Goal: Task Accomplishment & Management: Manage account settings

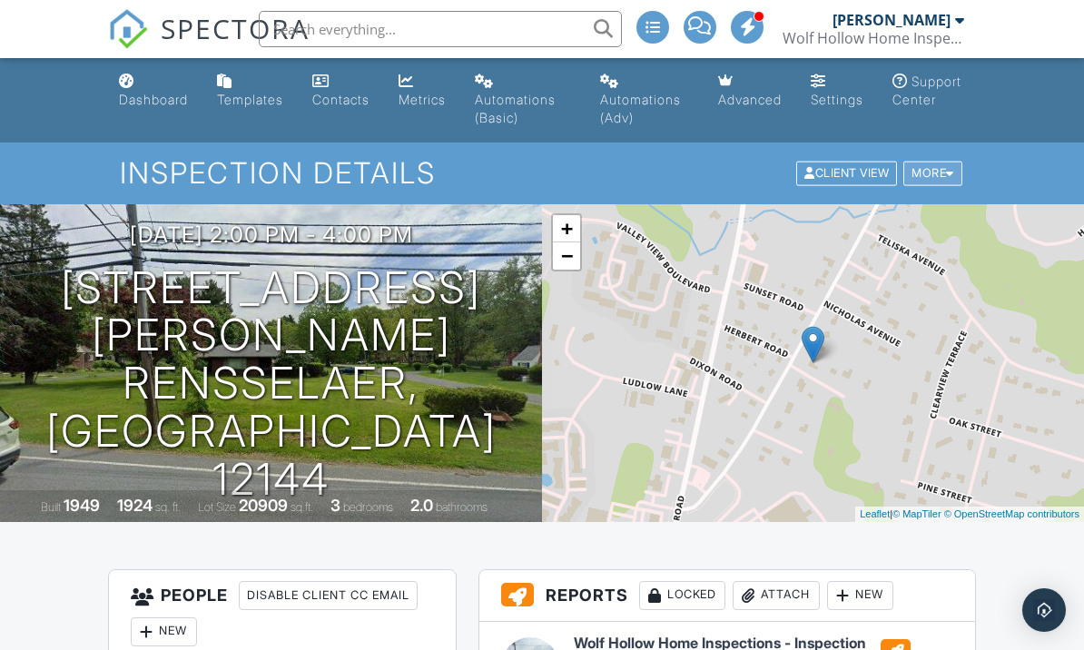
click at [935, 174] on div "More" at bounding box center [932, 174] width 59 height 25
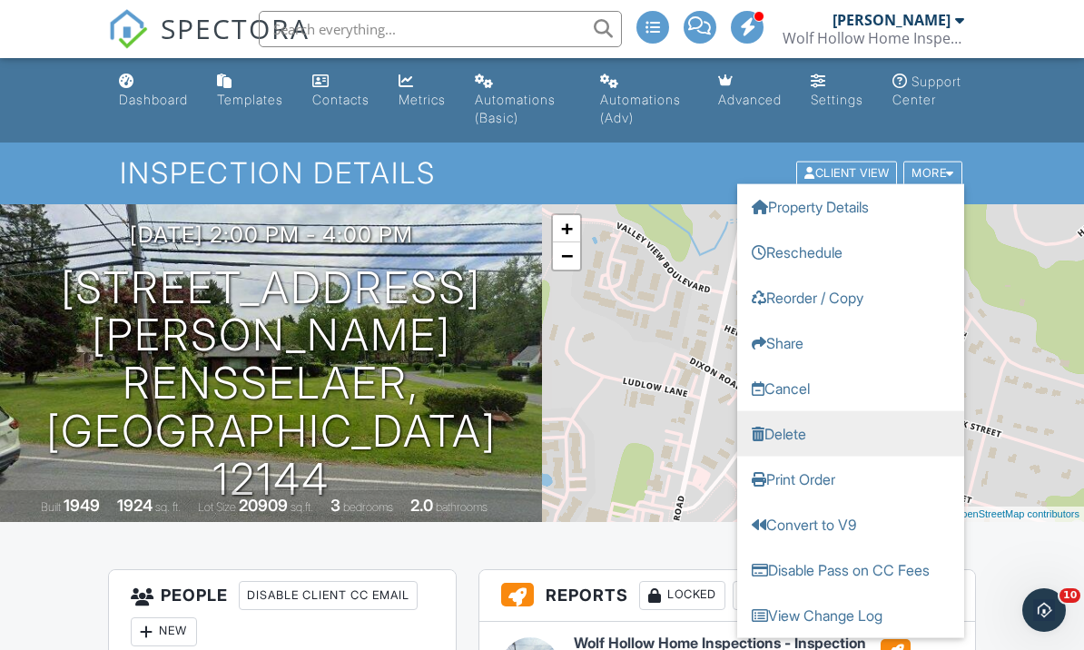
click at [776, 437] on link "Delete" at bounding box center [850, 433] width 227 height 45
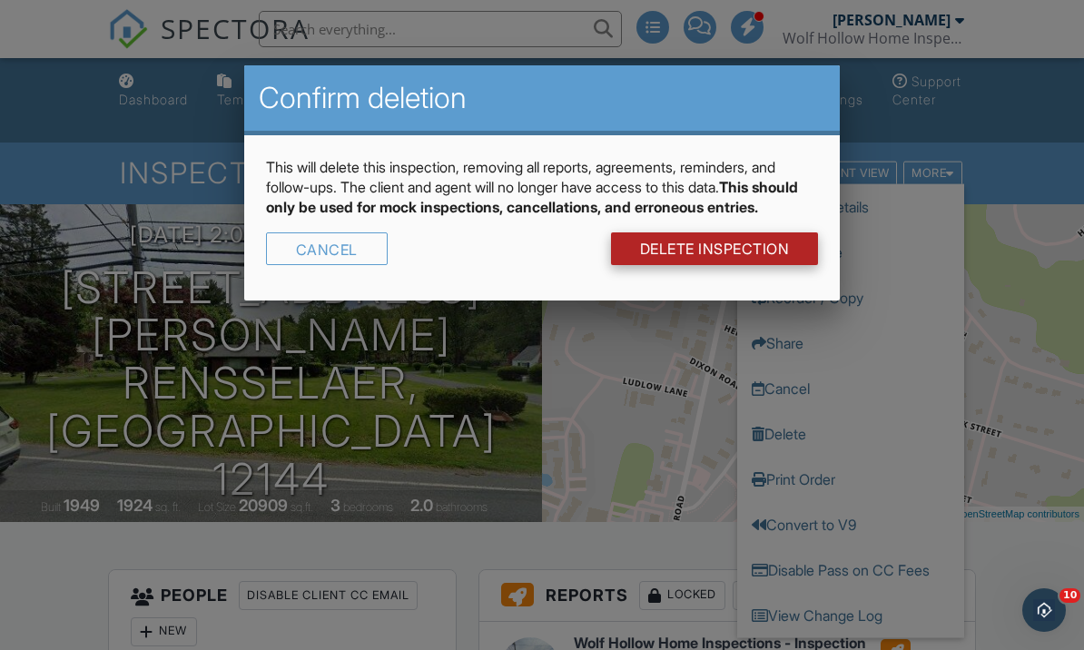
click at [703, 265] on link "DELETE Inspection" at bounding box center [715, 248] width 208 height 33
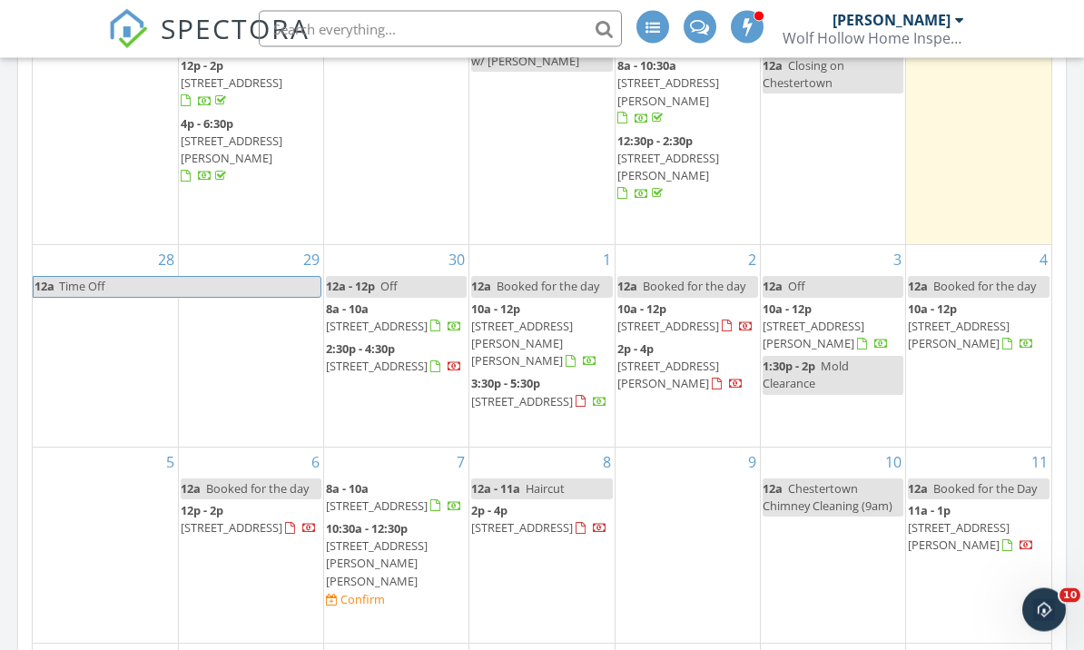
scroll to position [1095, 0]
click at [365, 538] on span "[STREET_ADDRESS][PERSON_NAME][PERSON_NAME]" at bounding box center [377, 563] width 102 height 51
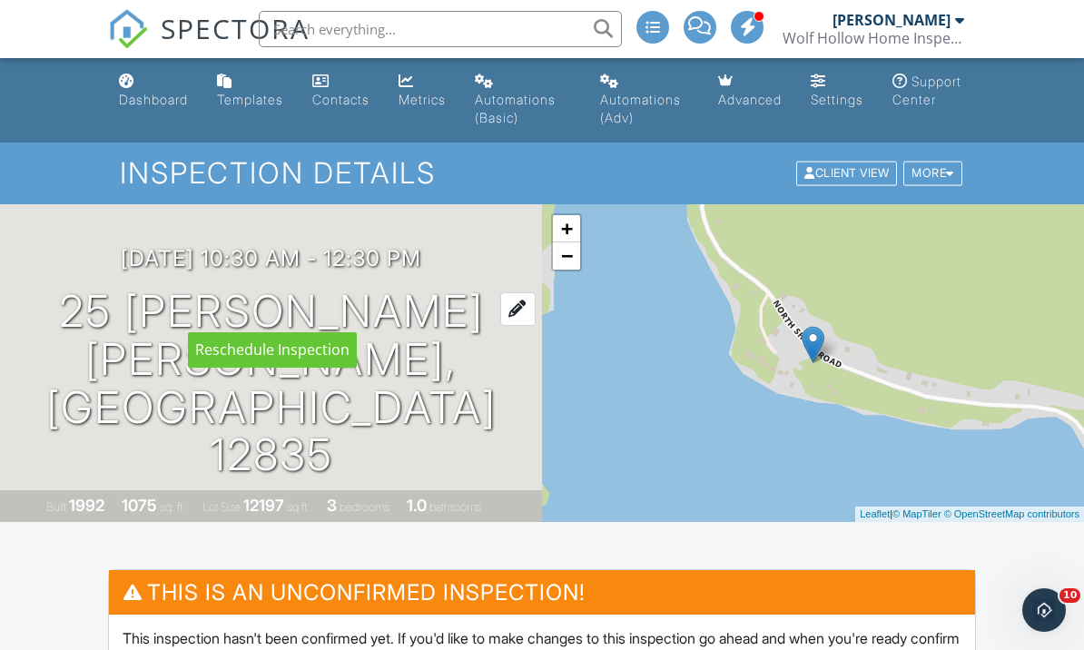
drag, startPoint x: 369, startPoint y: 306, endPoint x: 237, endPoint y: 349, distance: 138.4
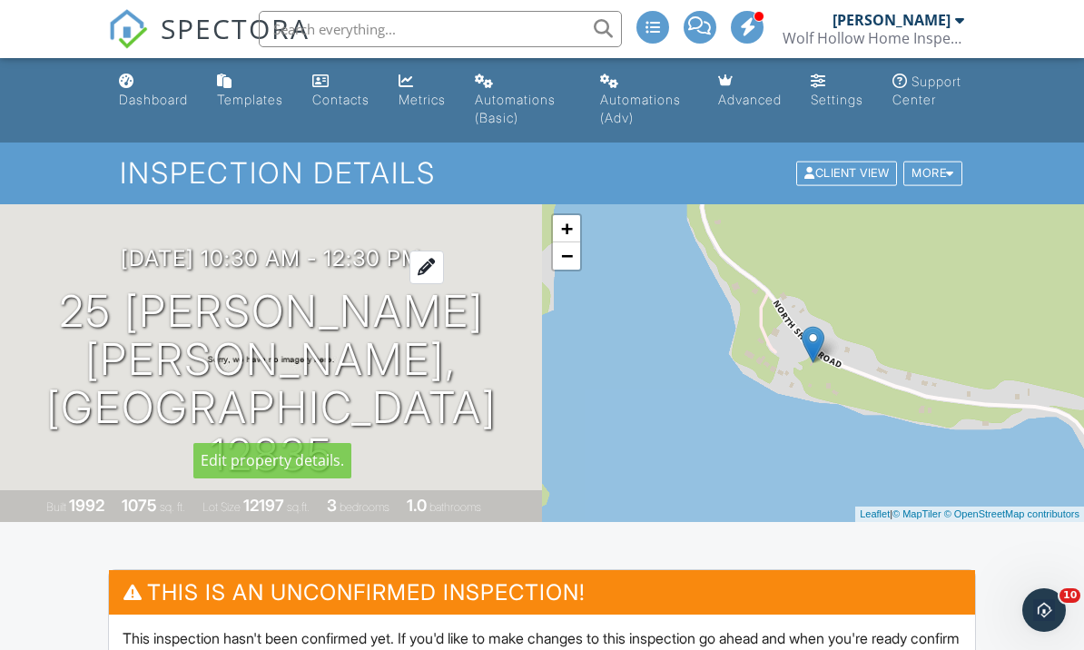
click at [390, 271] on h3 "10/07/2025 10:30 am - 12:30 pm" at bounding box center [271, 258] width 301 height 25
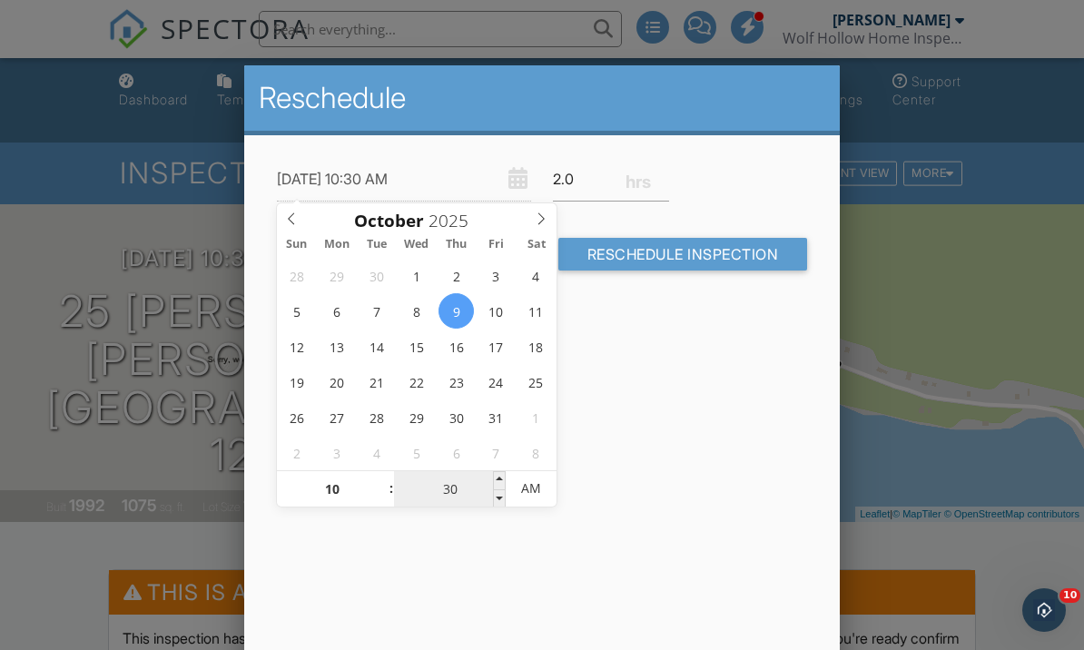
click at [451, 500] on input "30" at bounding box center [450, 489] width 112 height 36
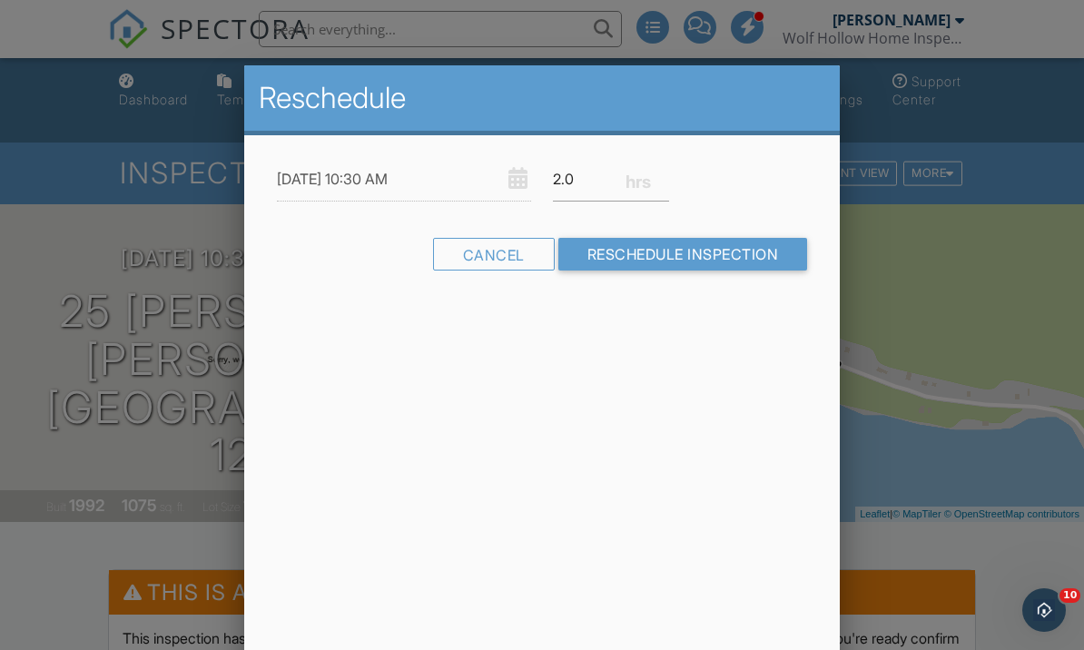
click at [503, 508] on div "Reschedule 10/09/2025 10:30 AM 2.0 Warning: this date/time is in the past. Canc…" at bounding box center [542, 383] width 597 height 636
click at [442, 465] on div "Reschedule 10/09/2025 10:30 AM 2.0 Warning: this date/time is in the past. Canc…" at bounding box center [542, 383] width 597 height 636
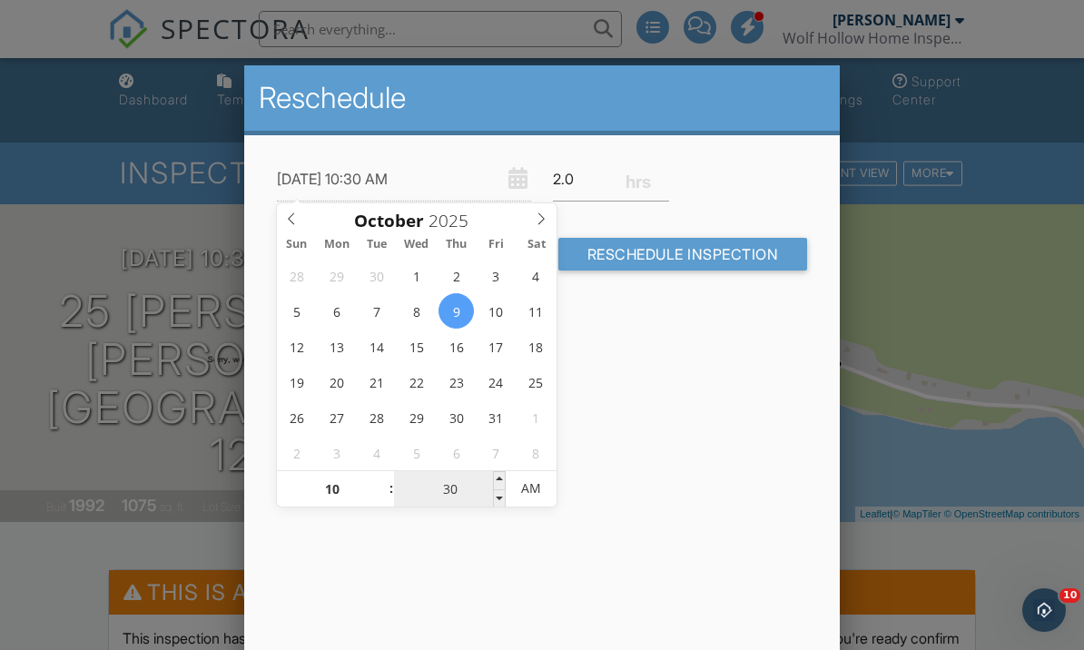
click at [443, 496] on input "30" at bounding box center [450, 489] width 112 height 36
click at [492, 497] on input "30" at bounding box center [450, 489] width 112 height 36
click at [508, 501] on span "AM" at bounding box center [531, 488] width 50 height 36
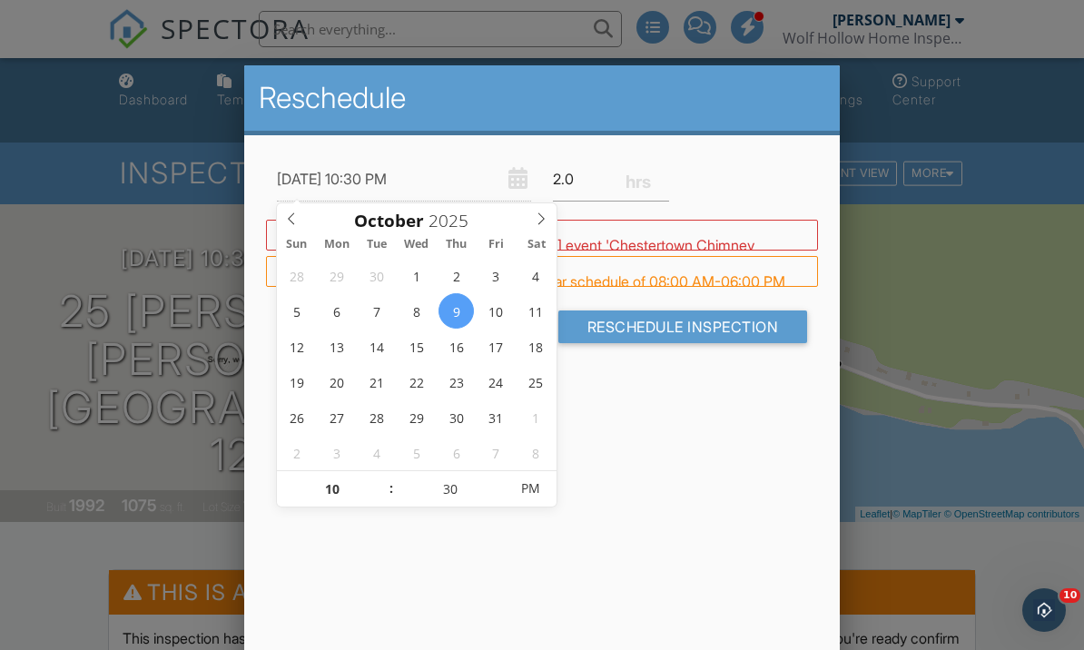
click at [505, 514] on div "Reschedule 10/09/2025 10:30 PM 2.0 Warning: this date/time is in the past. WARN…" at bounding box center [542, 383] width 597 height 636
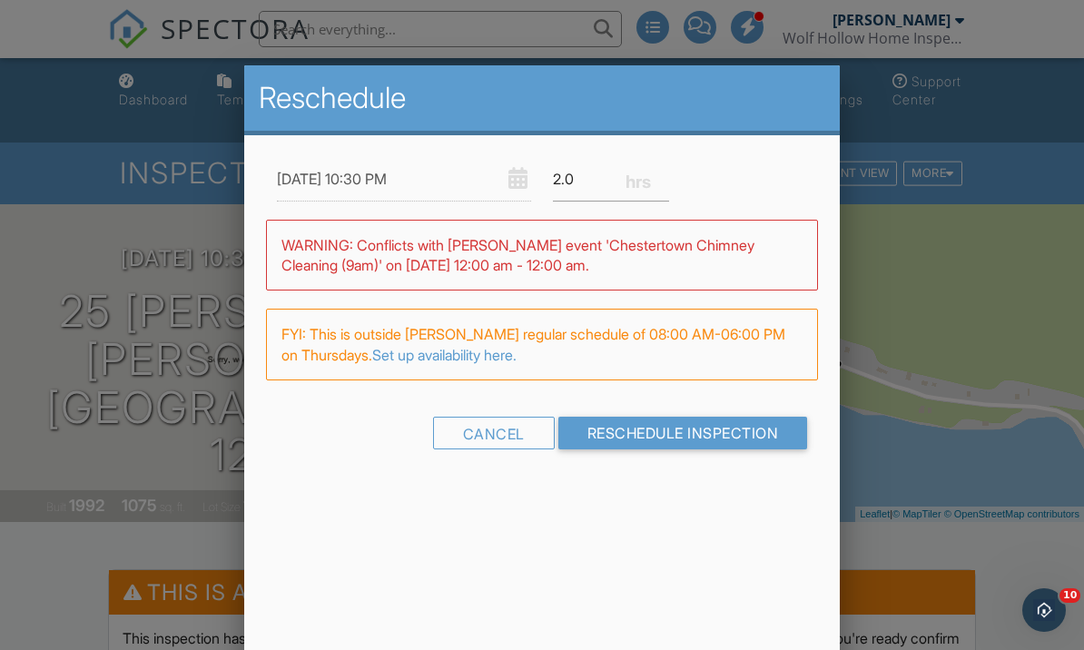
drag, startPoint x: 212, startPoint y: 336, endPoint x: 410, endPoint y: 173, distance: 257.4
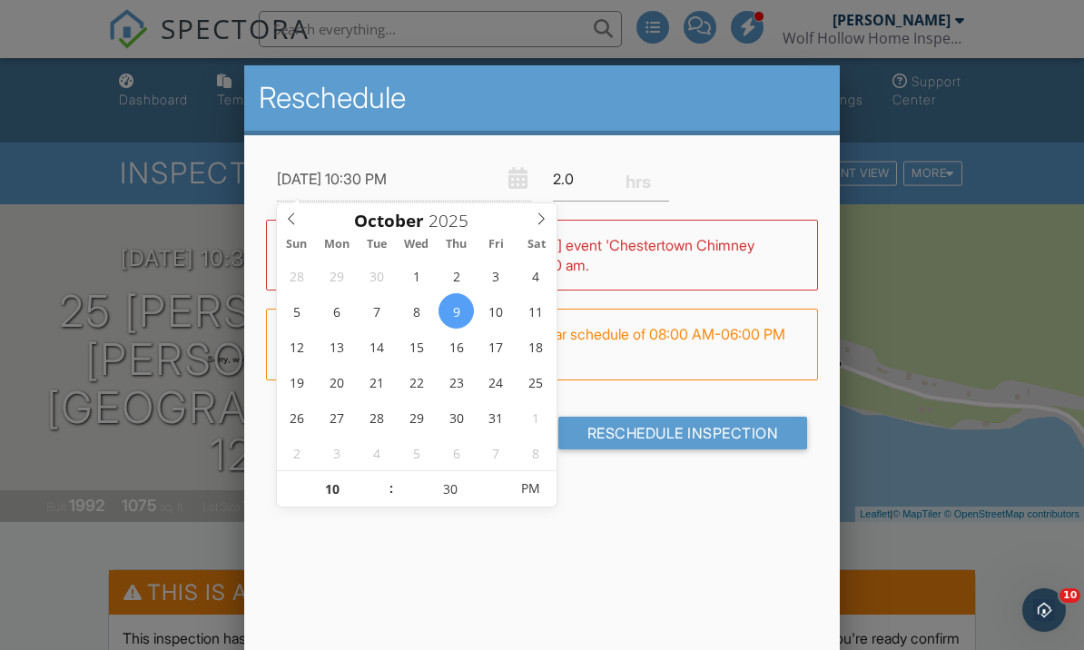
click at [390, 167] on input "10/09/2025 10:30 PM" at bounding box center [404, 179] width 254 height 44
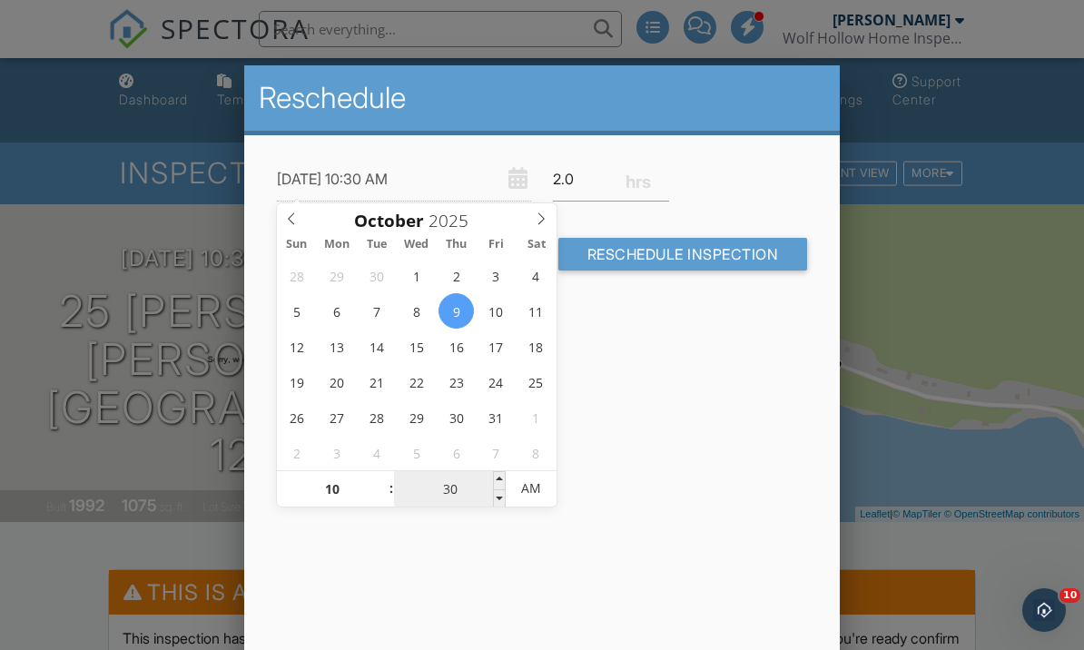
click at [453, 498] on input "30" at bounding box center [450, 489] width 112 height 36
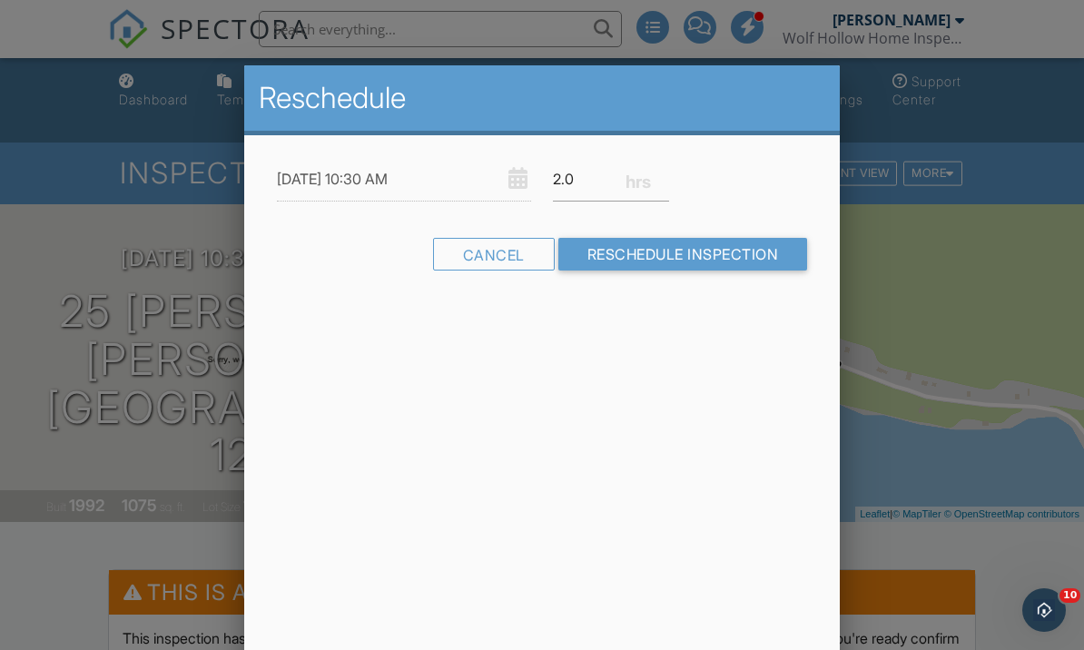
click at [505, 511] on div "Reschedule 10/09/2025 10:30 AM 2.0 Warning: this date/time is in the past. WARN…" at bounding box center [542, 383] width 597 height 636
click at [447, 509] on div "Reschedule 10/09/2025 10:30 AM 2.0 Warning: this date/time is in the past. WARN…" at bounding box center [542, 383] width 597 height 636
click at [444, 184] on input "10/09/2025 10:30 AM" at bounding box center [404, 179] width 254 height 44
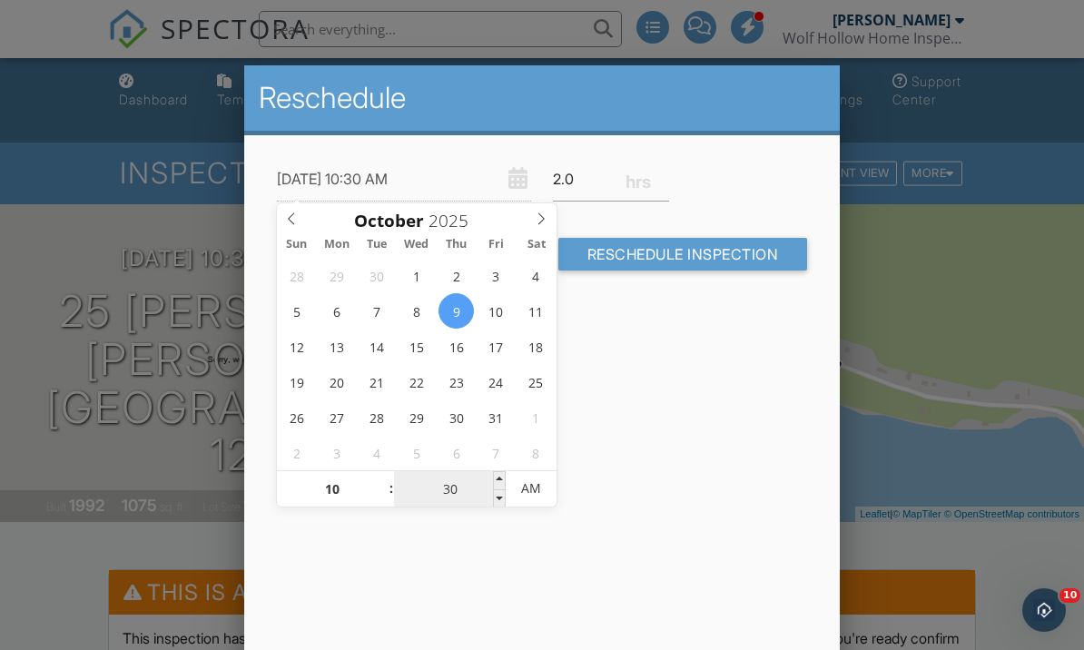
click at [421, 502] on input "30" at bounding box center [450, 489] width 112 height 36
type input "10/09/2025 10:00 AM"
type input "00"
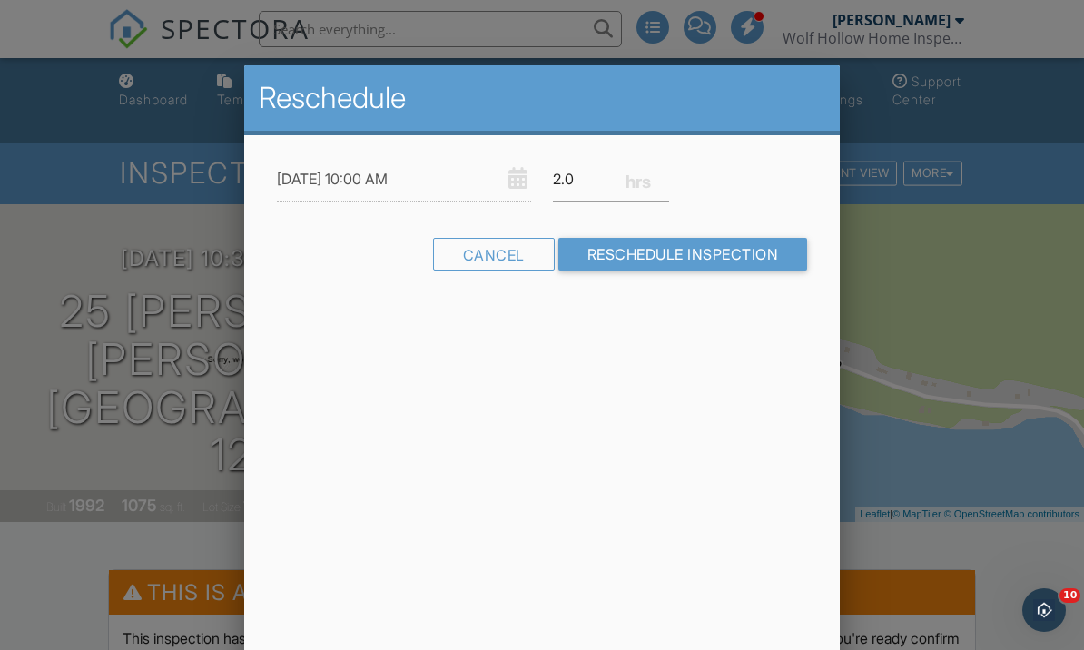
click at [915, 370] on div at bounding box center [542, 315] width 1084 height 813
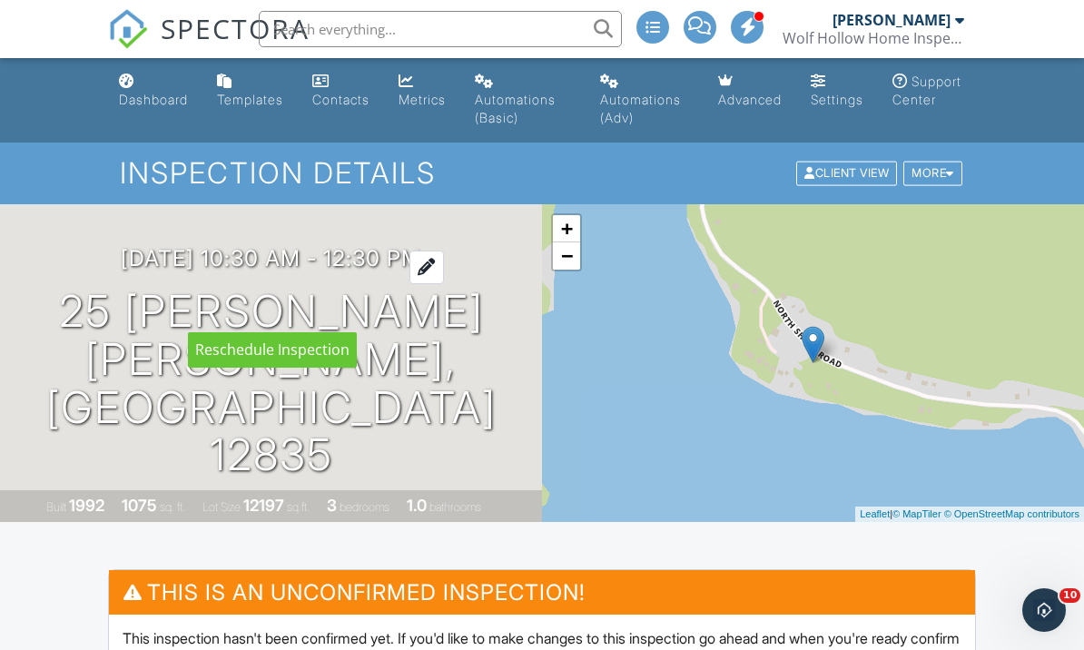
click at [444, 284] on div at bounding box center [427, 268] width 35 height 34
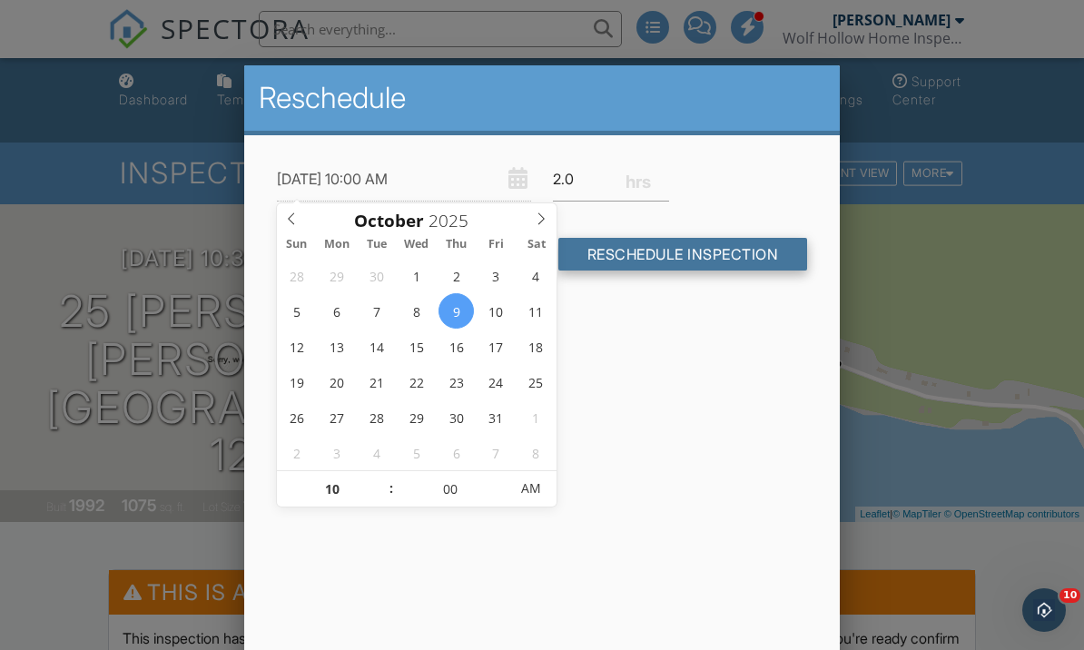
click at [627, 252] on input "Reschedule Inspection" at bounding box center [683, 254] width 250 height 33
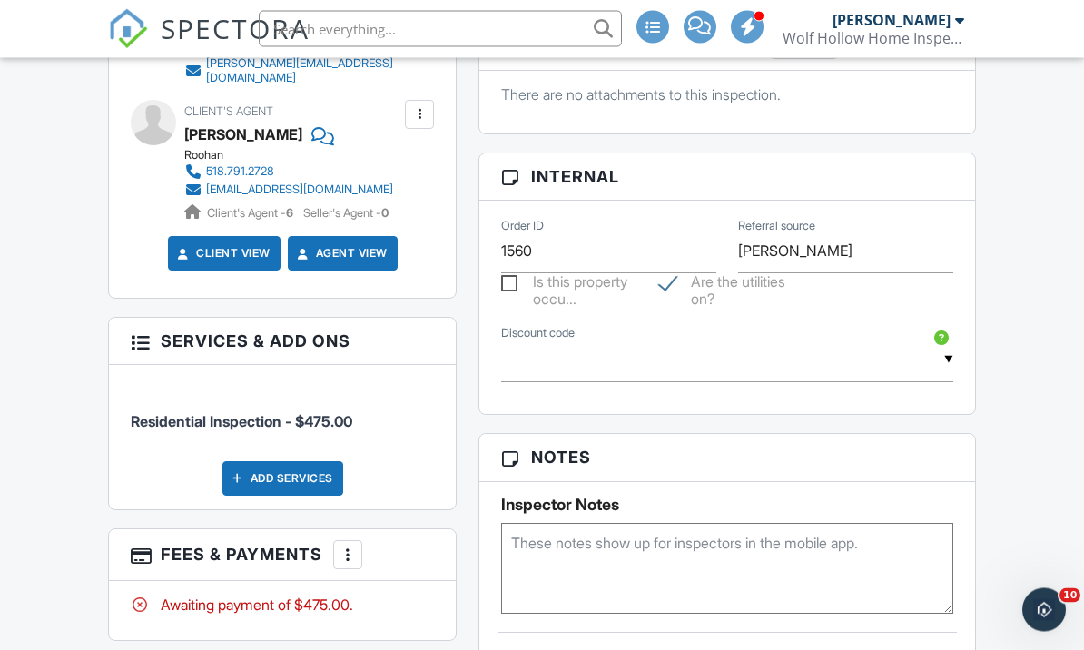
scroll to position [1002, 0]
click at [299, 461] on div "Add Services" at bounding box center [282, 478] width 121 height 35
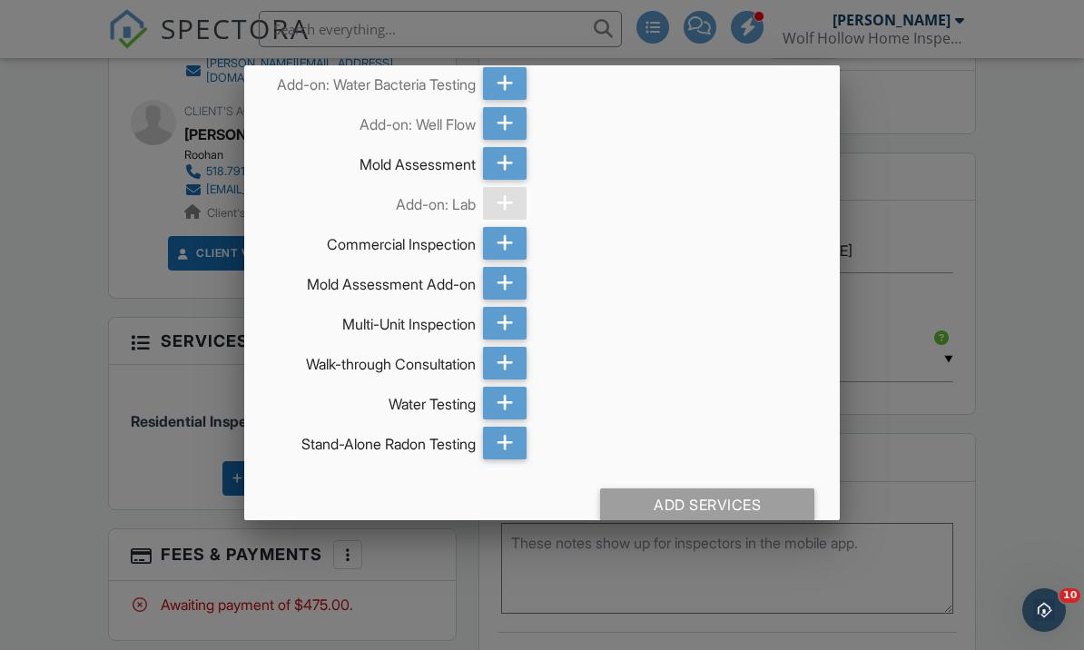
scroll to position [198, 0]
click at [105, 459] on div at bounding box center [542, 315] width 1084 height 813
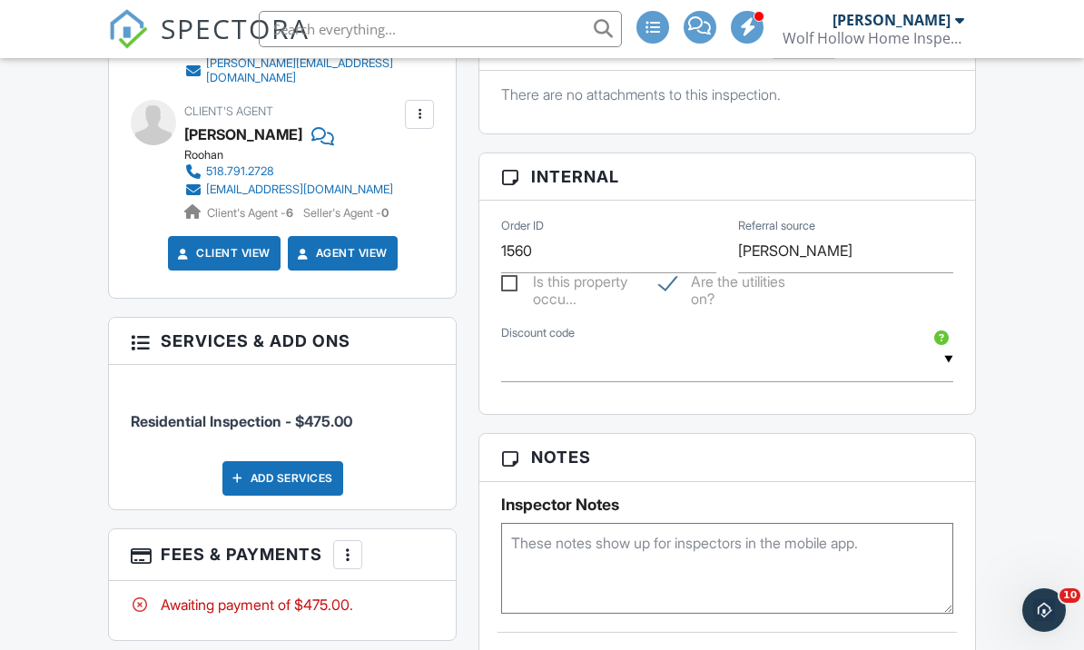
click at [242, 469] on div at bounding box center [238, 478] width 18 height 18
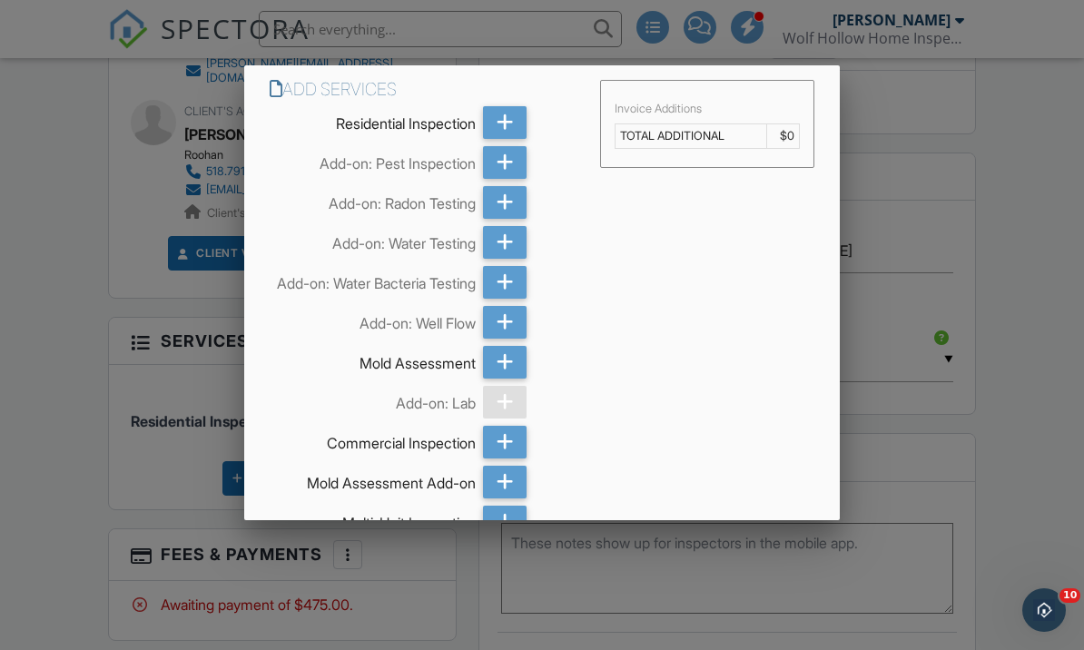
scroll to position [0, 0]
click at [507, 212] on icon at bounding box center [505, 202] width 17 height 33
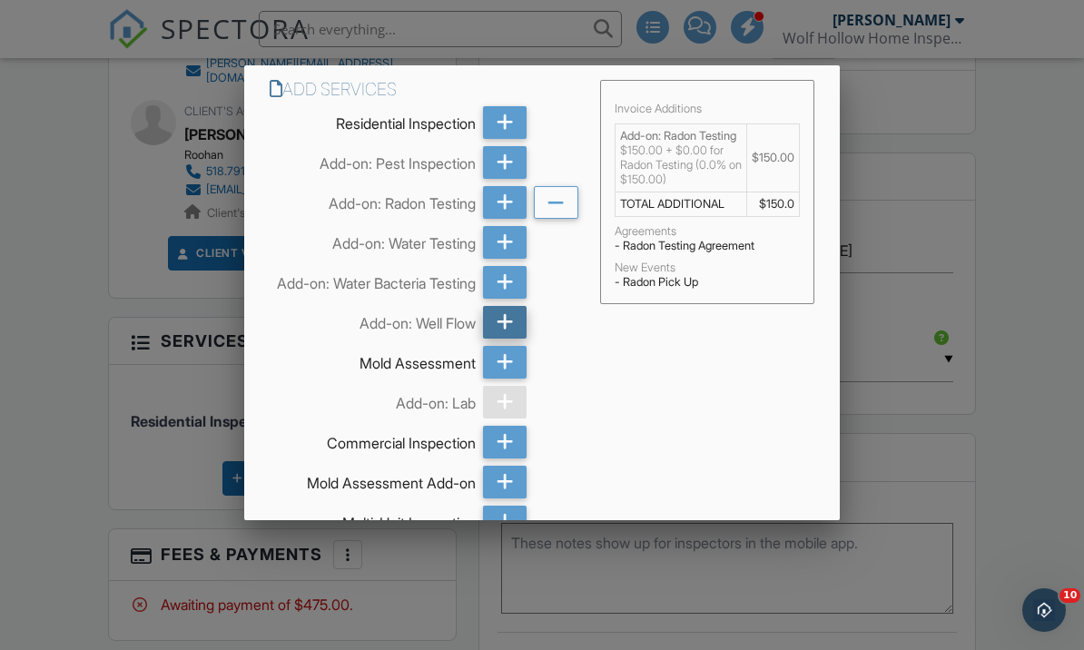
click at [509, 339] on icon at bounding box center [505, 322] width 17 height 33
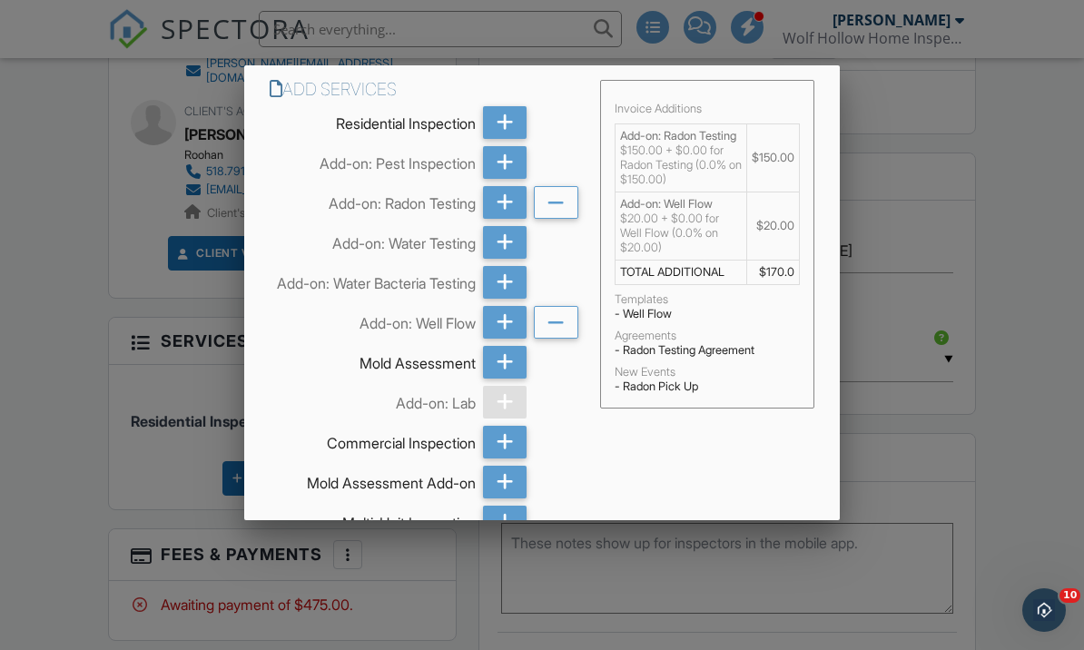
click at [558, 339] on icon at bounding box center [556, 323] width 17 height 33
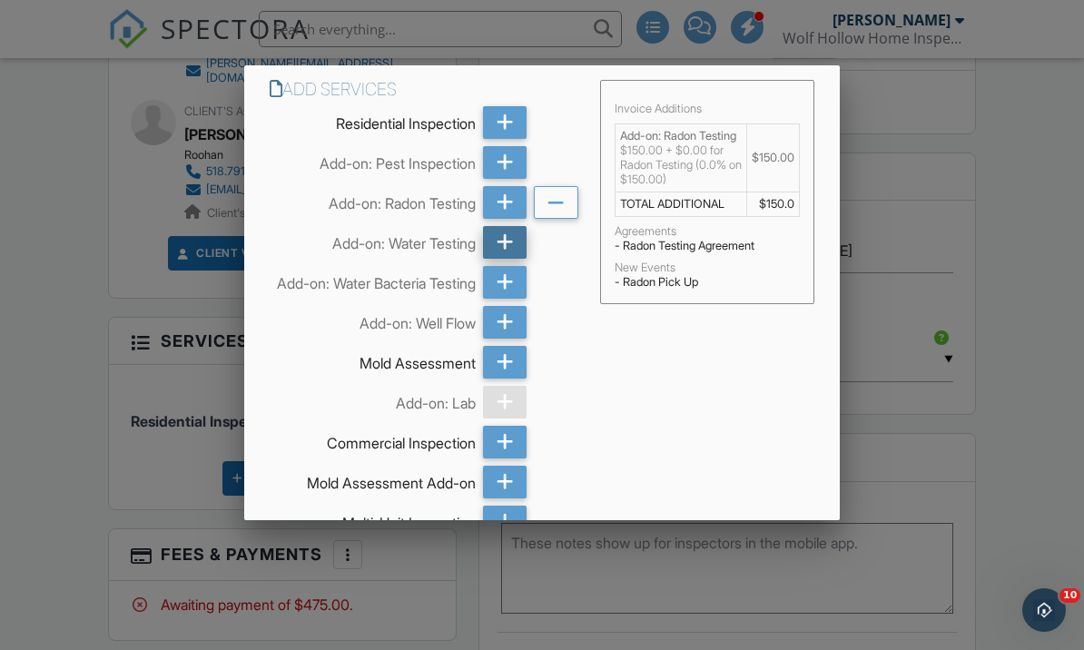
click at [514, 249] on div at bounding box center [505, 242] width 44 height 33
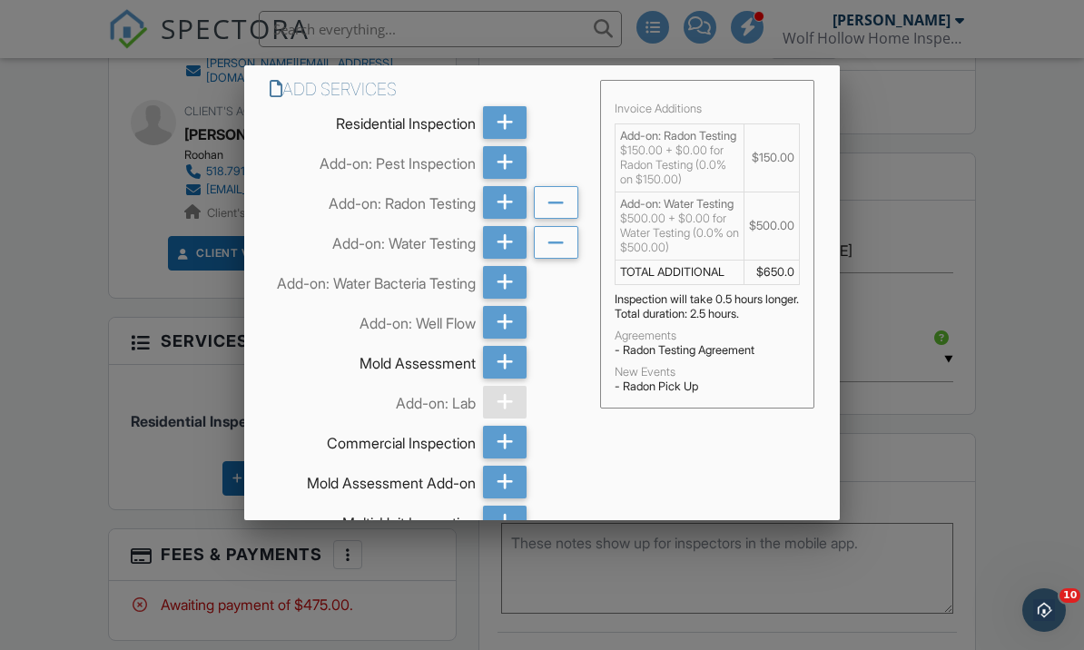
click at [559, 258] on icon at bounding box center [556, 243] width 17 height 33
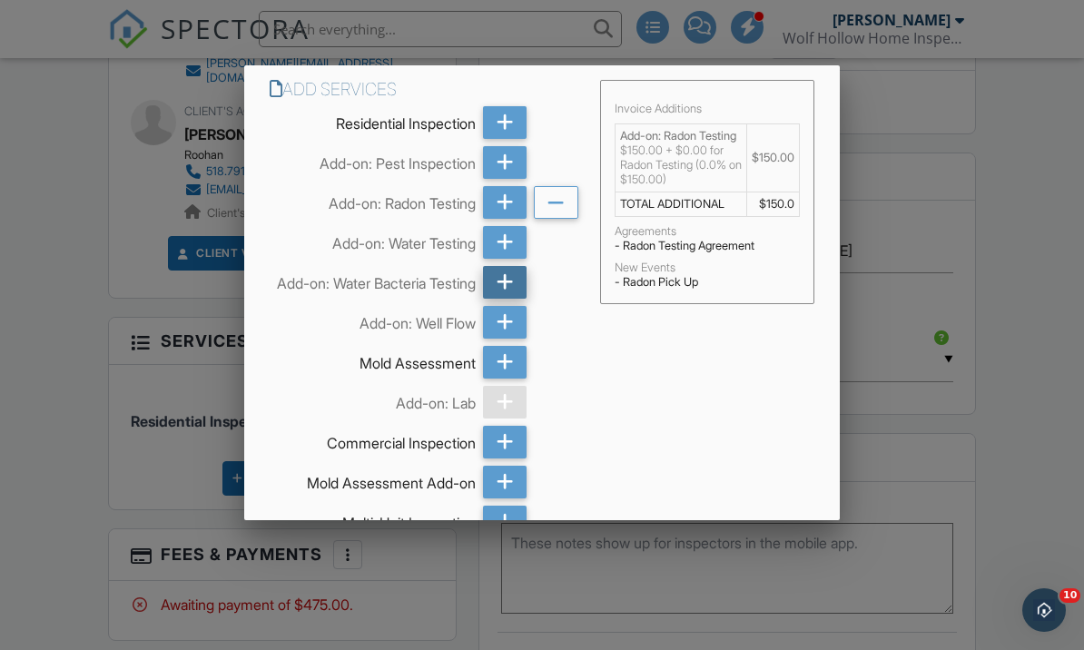
click at [515, 287] on div at bounding box center [505, 282] width 44 height 33
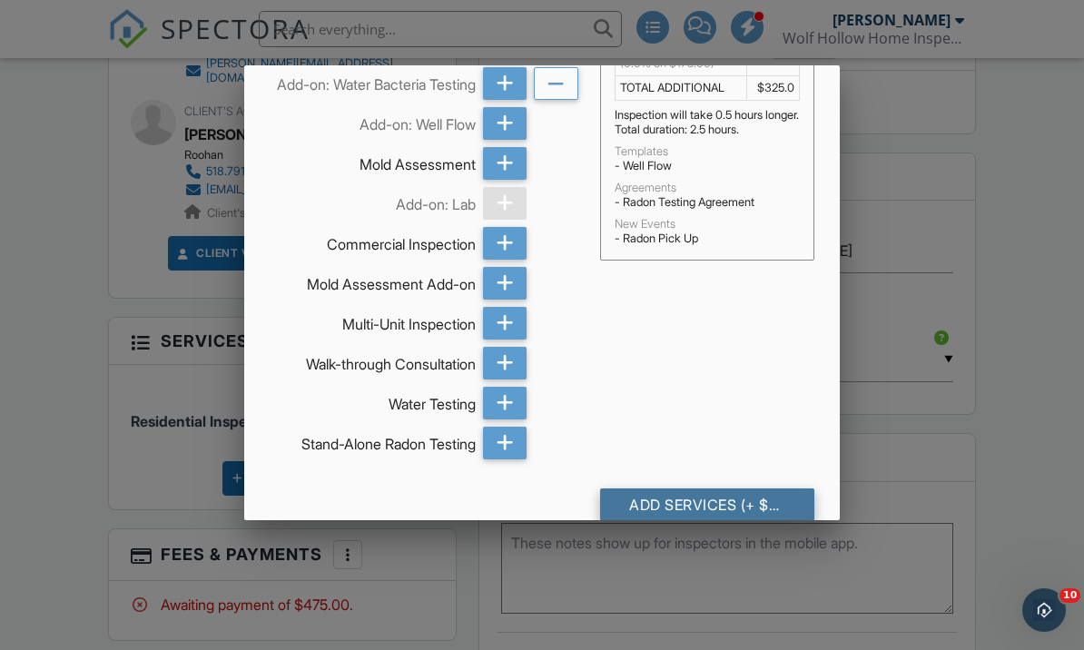
scroll to position [198, 0]
click at [652, 522] on div "Add Services (+ $325.0)" at bounding box center [707, 505] width 214 height 33
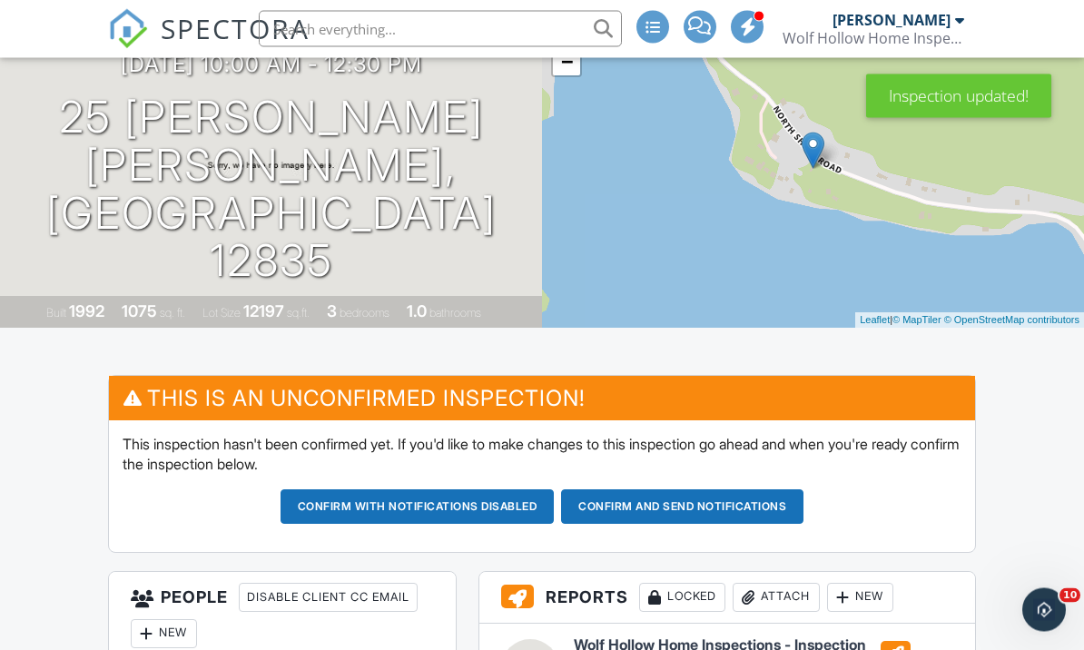
scroll to position [194, 0]
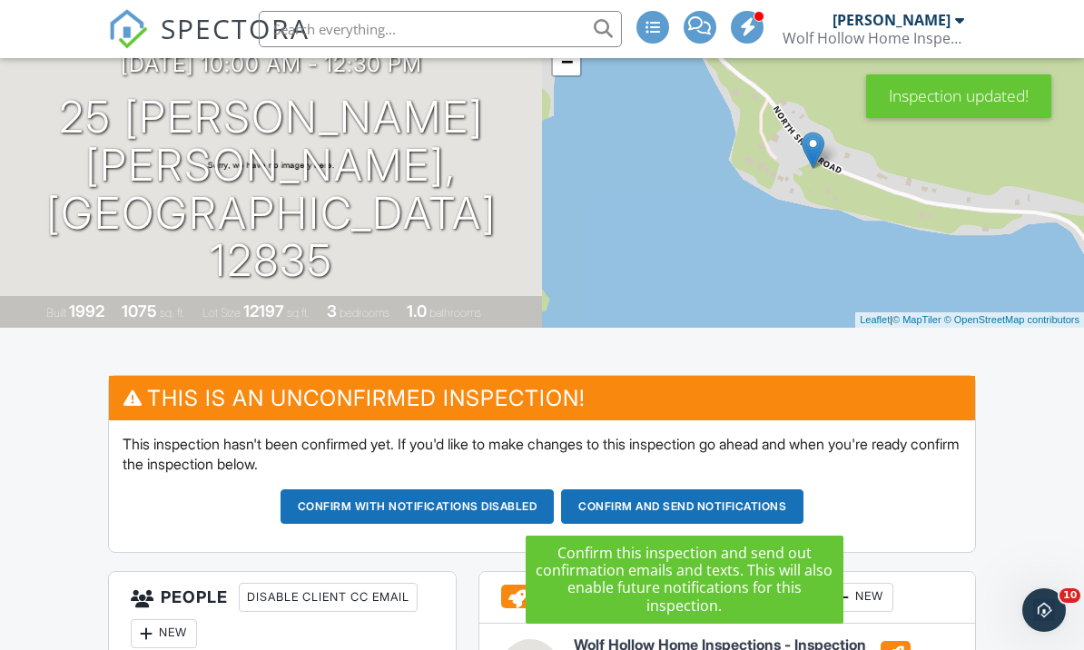
click at [654, 509] on button "Confirm and send notifications" at bounding box center [682, 506] width 242 height 35
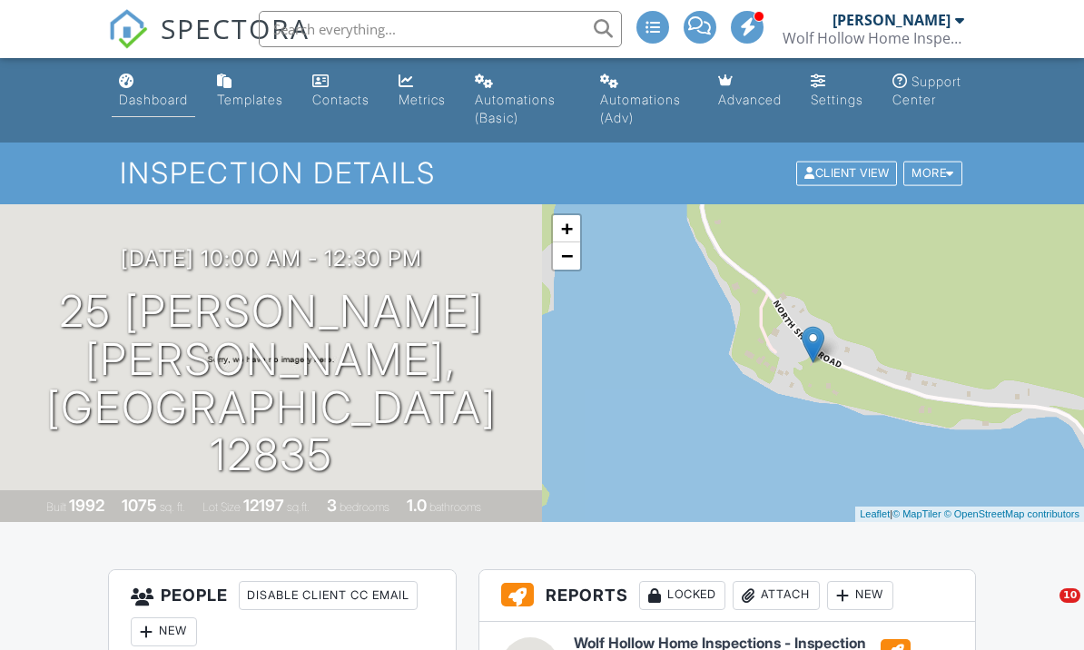
click at [162, 108] on link "Dashboard" at bounding box center [154, 91] width 84 height 52
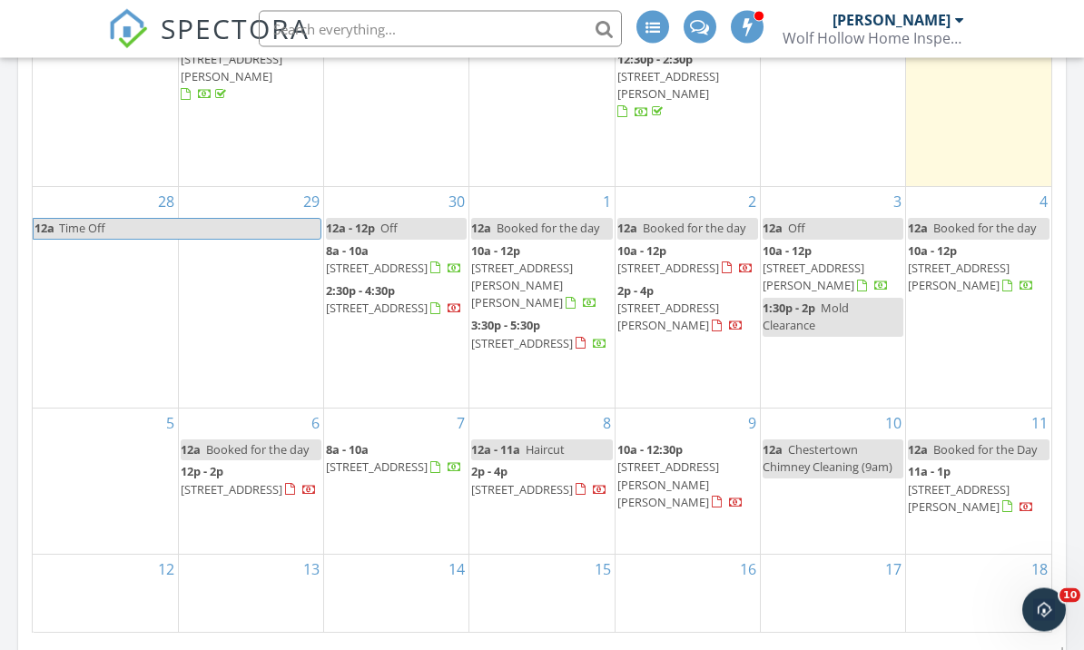
scroll to position [1177, 0]
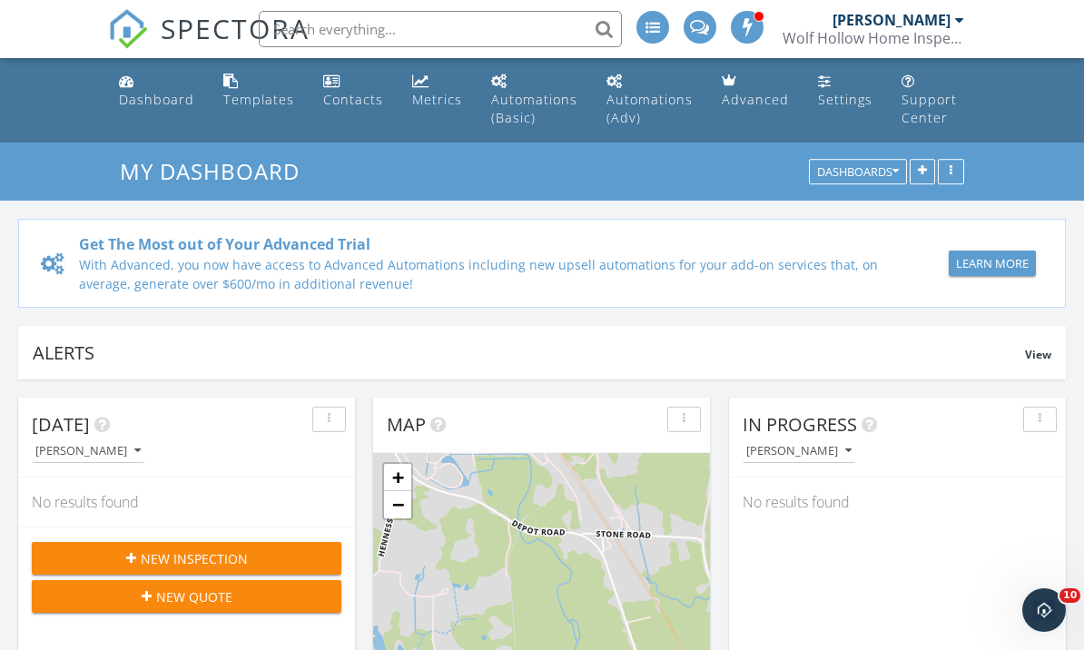
scroll to position [1653, 1085]
